Goal: Navigation & Orientation: Find specific page/section

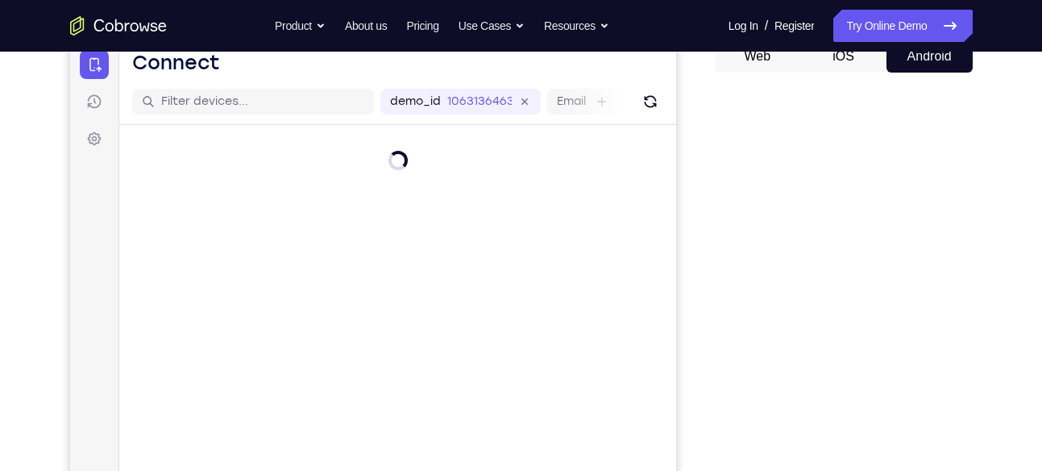
scroll to position [176, 0]
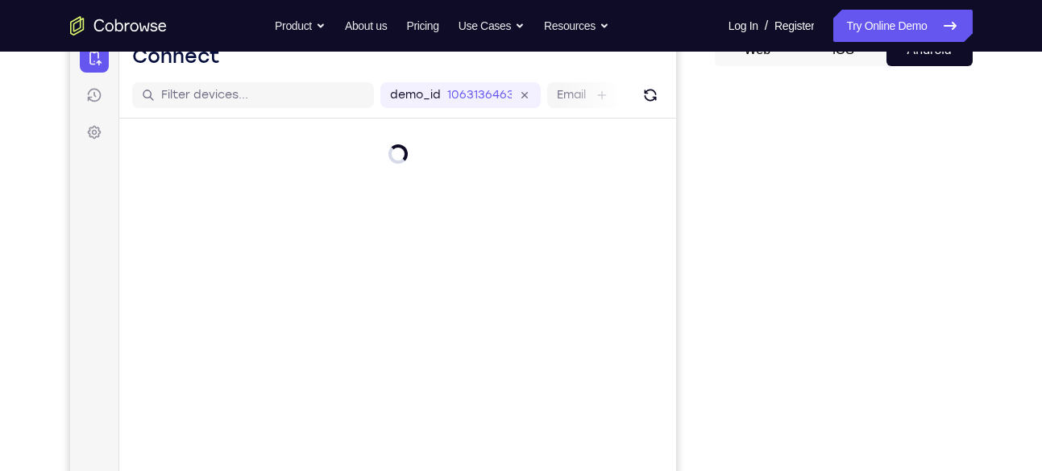
click at [982, 274] on div "Your Support Agent Your Customer Web iOS Android Next Steps We’d be happy to gi…" at bounding box center [522, 407] width 1032 height 1063
click at [602, 258] on div at bounding box center [396, 192] width 557 height 148
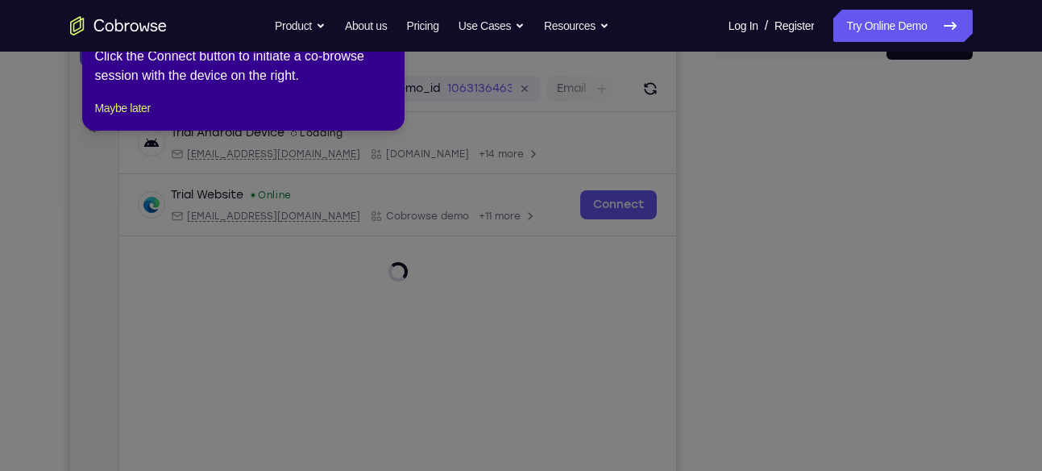
scroll to position [181, 0]
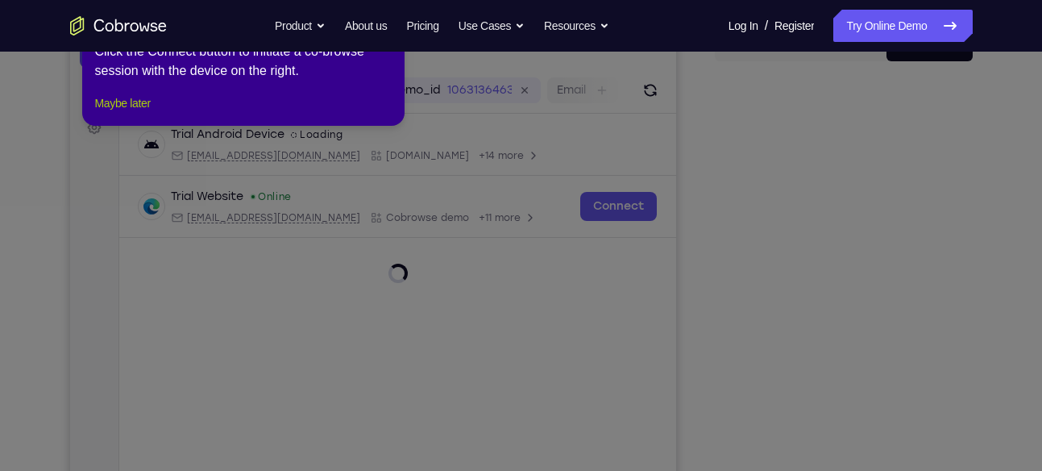
click at [125, 113] on button "Maybe later" at bounding box center [123, 102] width 56 height 19
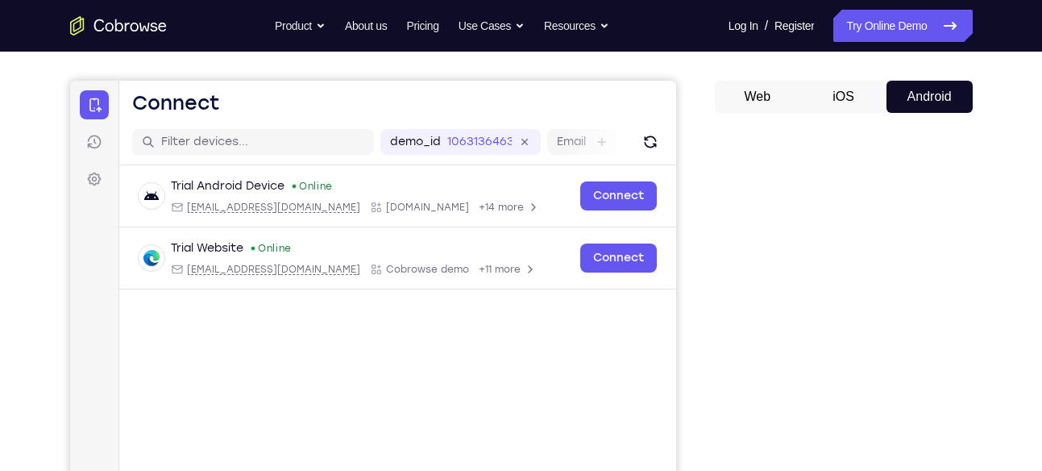
scroll to position [133, 0]
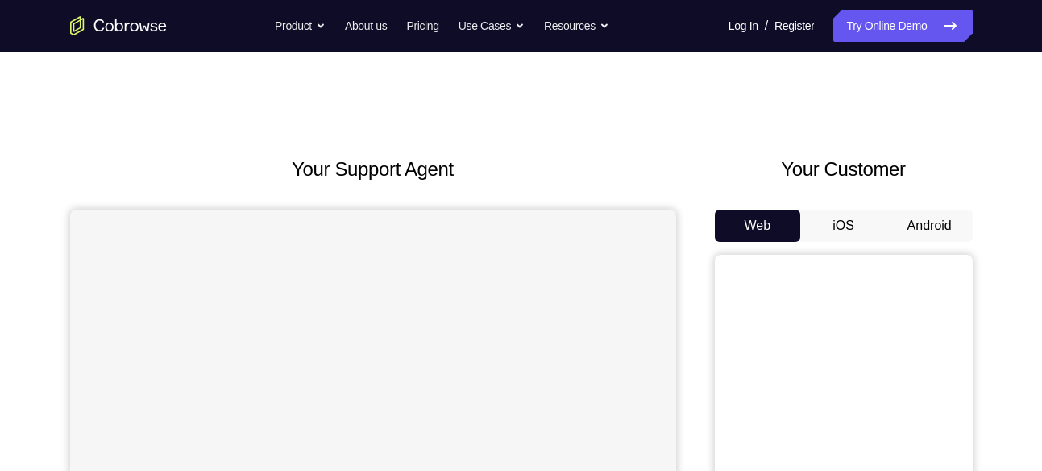
scroll to position [117, 0]
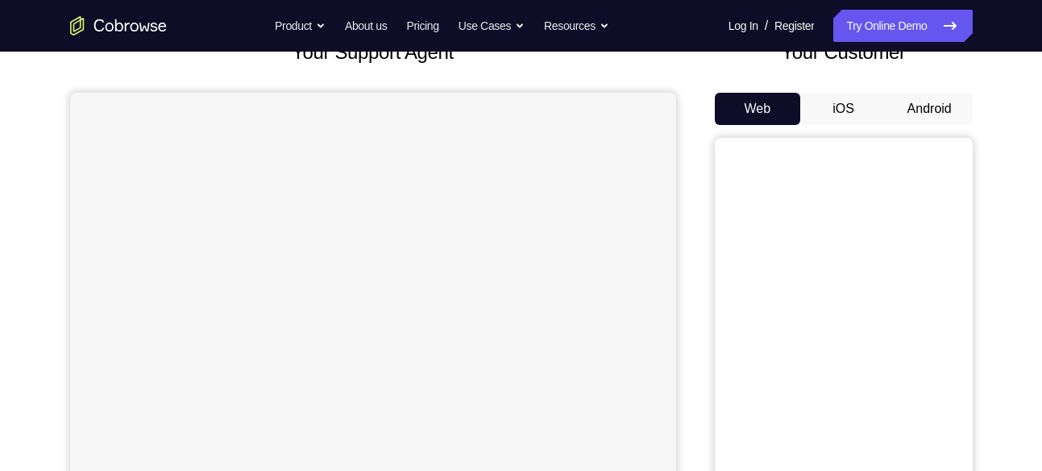
click at [941, 73] on div "Your Customer Web iOS Android" at bounding box center [844, 336] width 258 height 596
click at [938, 94] on button "Android" at bounding box center [930, 109] width 86 height 32
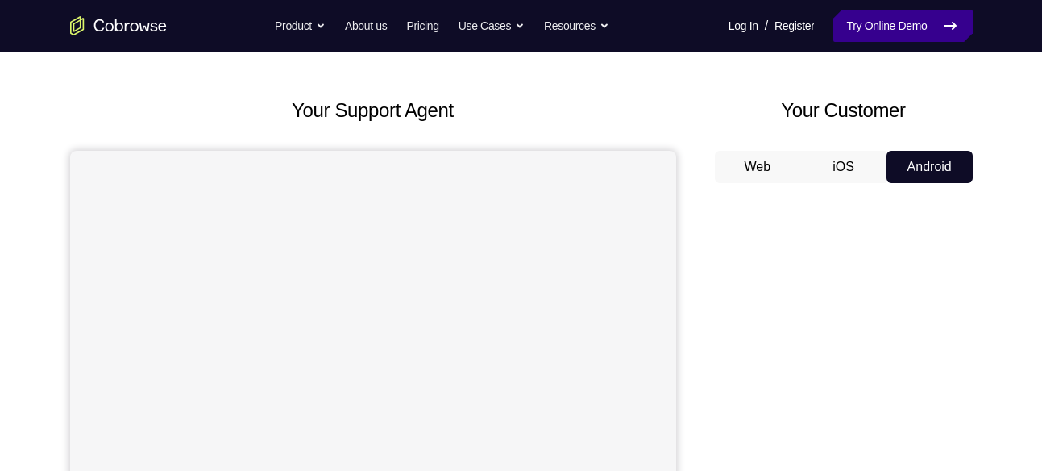
scroll to position [58, 0]
click at [903, 14] on link "Try Online Demo" at bounding box center [902, 26] width 139 height 32
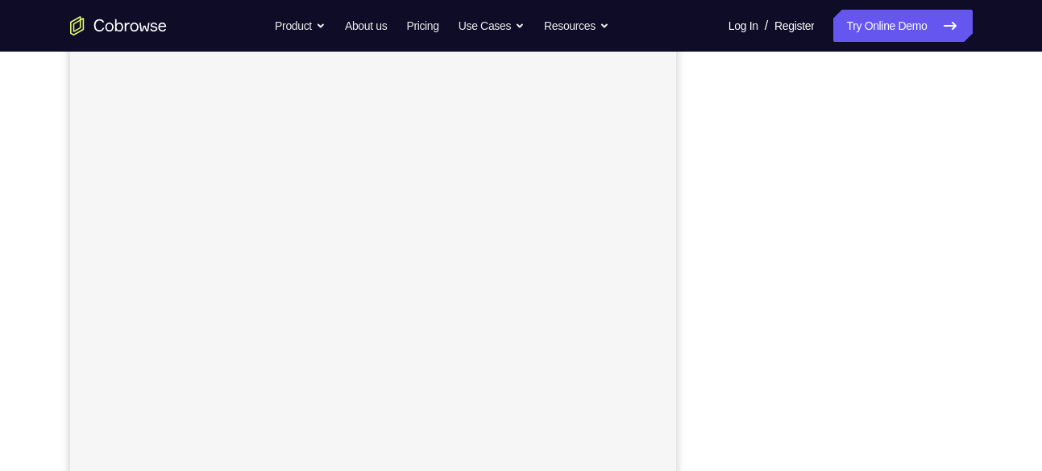
scroll to position [228, 0]
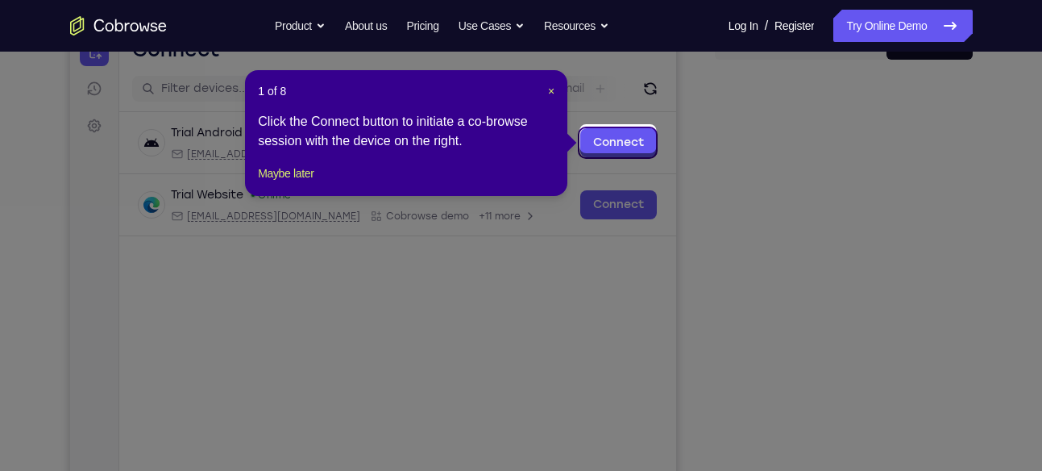
scroll to position [181, 0]
click at [553, 93] on span "×" at bounding box center [551, 91] width 6 height 13
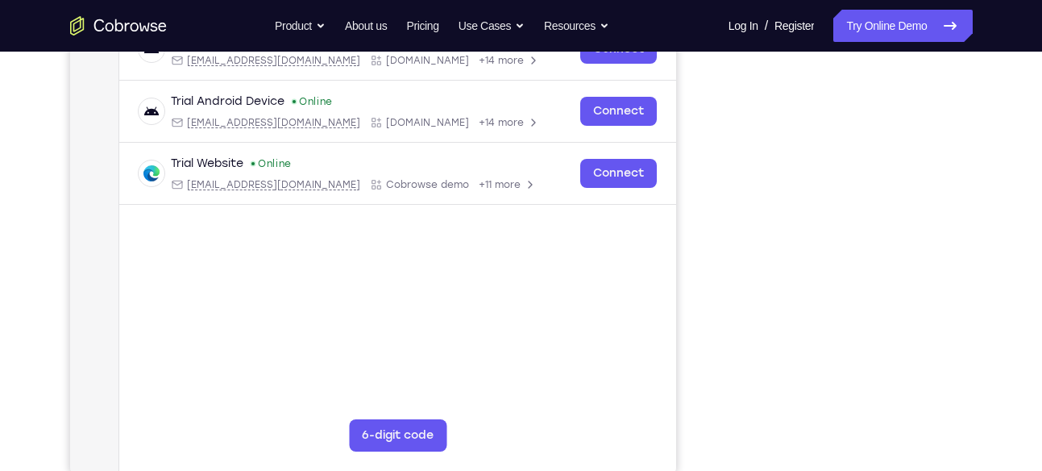
scroll to position [276, 0]
click at [958, 431] on div at bounding box center [844, 226] width 258 height 496
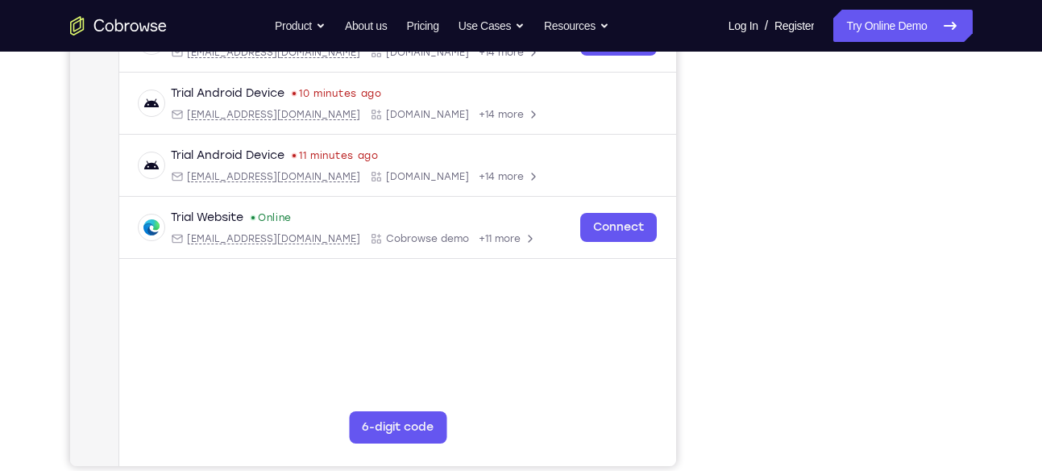
scroll to position [282, 0]
